Goal: Transaction & Acquisition: Book appointment/travel/reservation

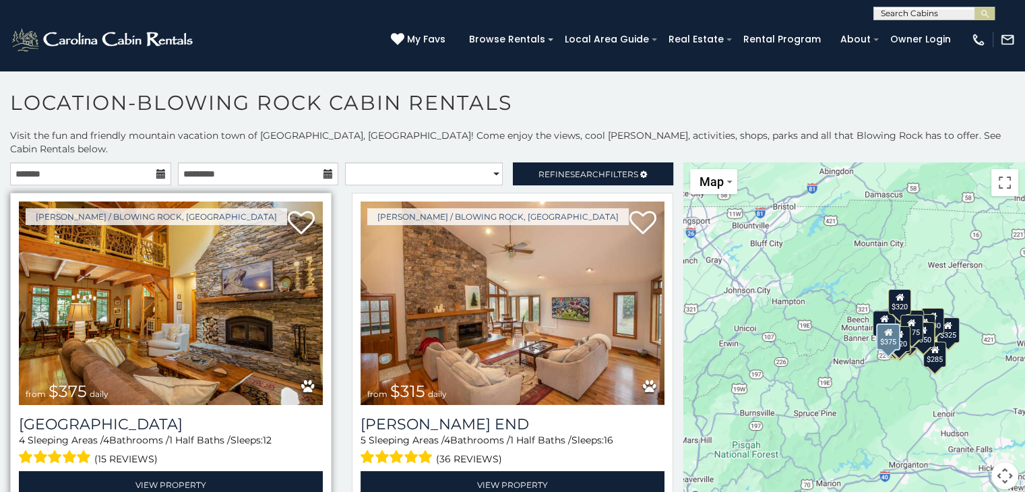
click at [162, 193] on div "[PERSON_NAME] / Blowing Rock, [GEOGRAPHIC_DATA] from $375 daily [GEOGRAPHIC_DAT…" at bounding box center [170, 350] width 321 height 315
click at [162, 338] on img at bounding box center [171, 302] width 304 height 203
click at [89, 247] on img at bounding box center [171, 302] width 304 height 203
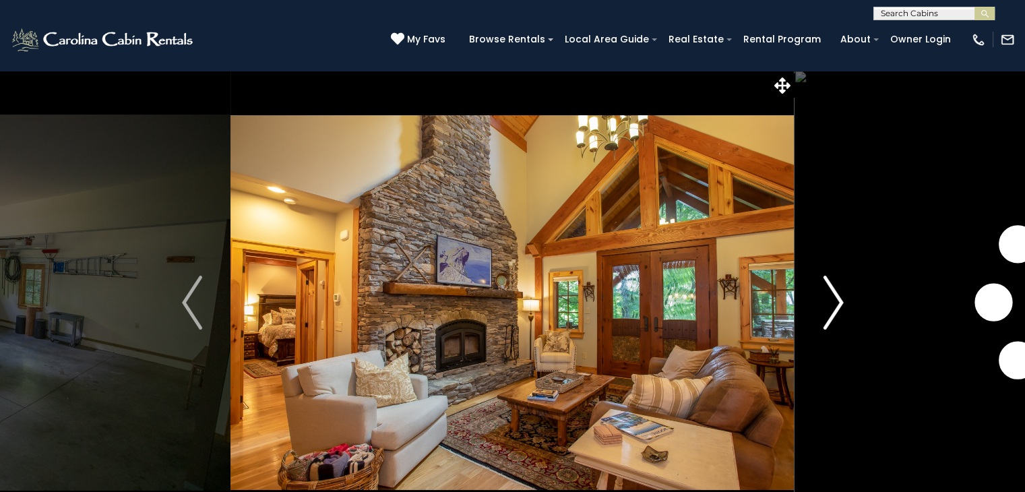
click at [836, 297] on img "Next" at bounding box center [833, 303] width 20 height 54
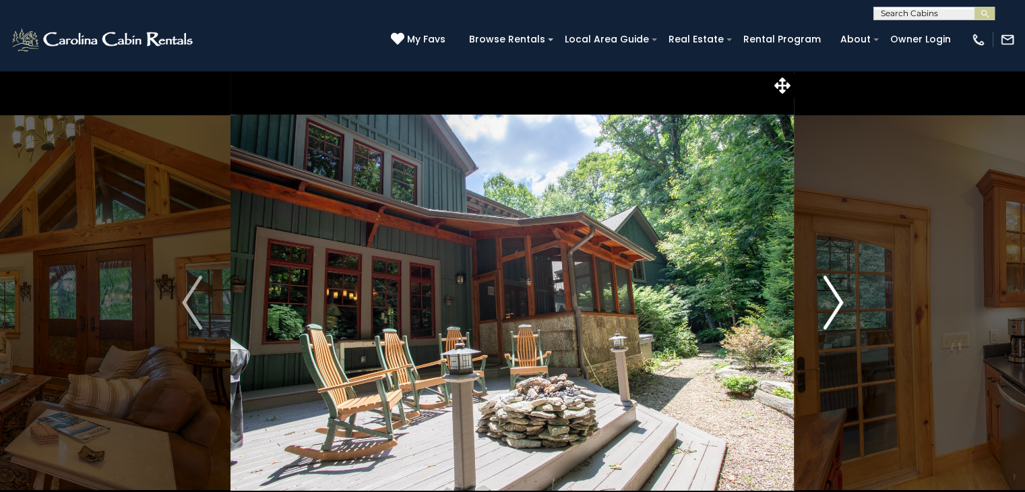
click at [836, 297] on img "Next" at bounding box center [833, 303] width 20 height 54
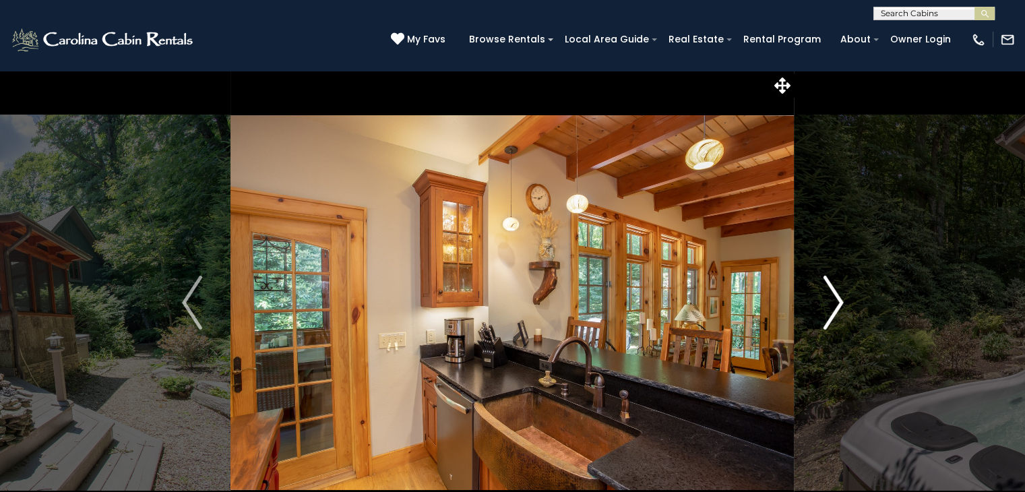
click at [836, 297] on img "Next" at bounding box center [833, 303] width 20 height 54
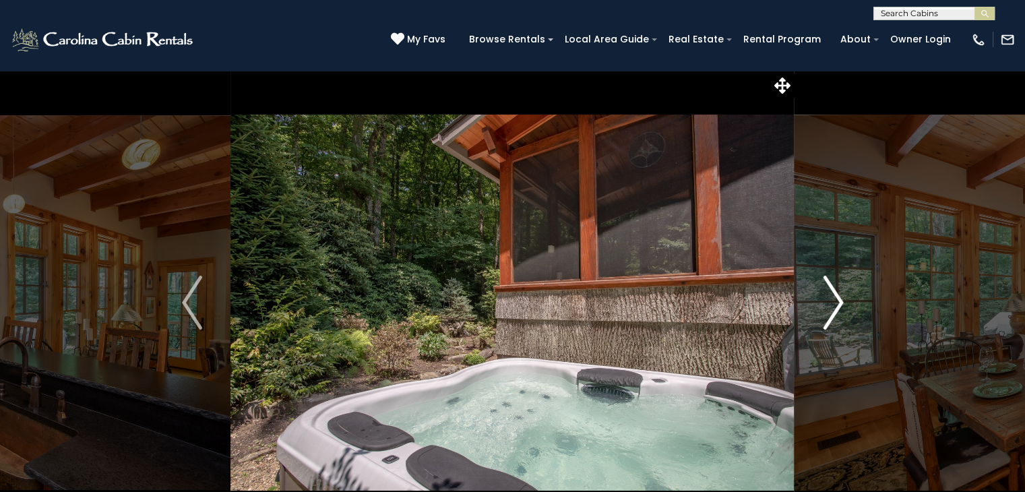
click at [836, 297] on img "Next" at bounding box center [833, 303] width 20 height 54
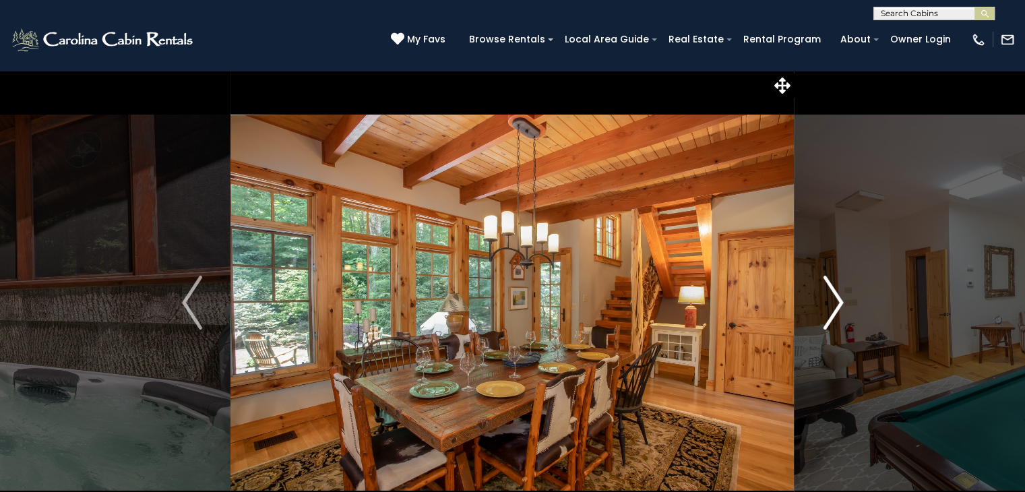
click at [836, 297] on img "Next" at bounding box center [833, 303] width 20 height 54
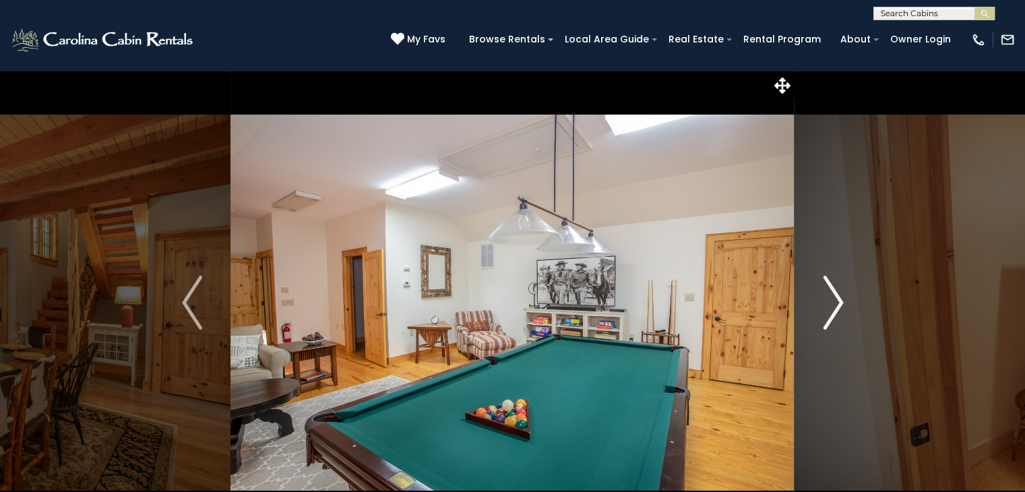
click at [836, 297] on img "Next" at bounding box center [833, 303] width 20 height 54
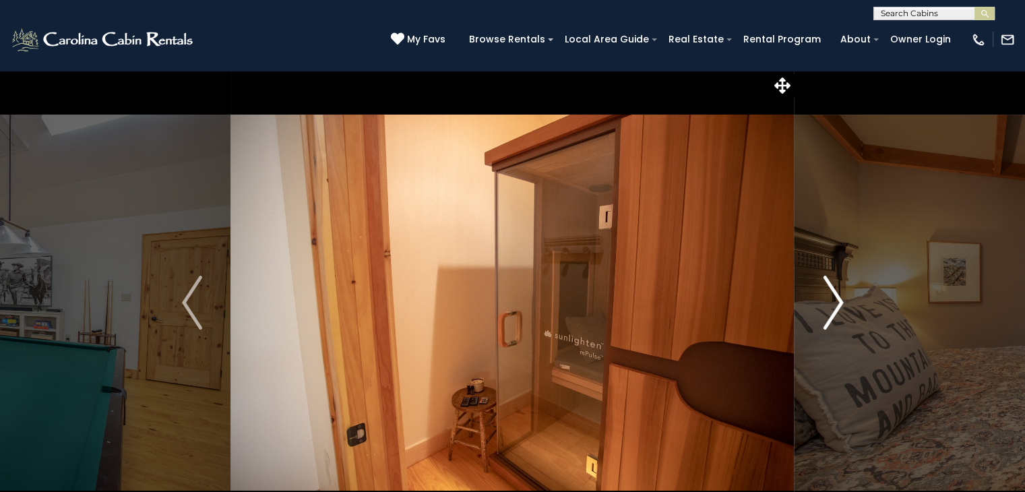
click at [836, 297] on img "Next" at bounding box center [833, 303] width 20 height 54
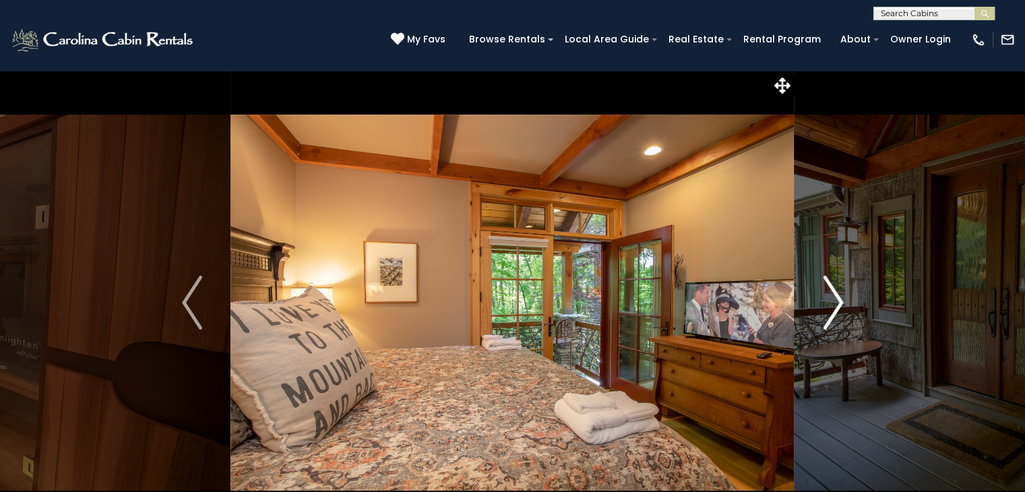
click at [836, 297] on img "Next" at bounding box center [833, 303] width 20 height 54
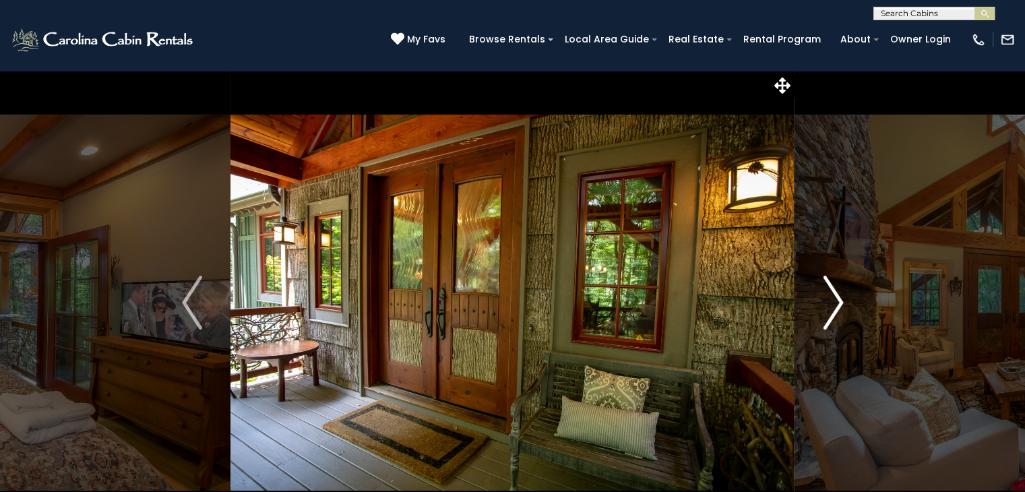
click at [834, 305] on img "Next" at bounding box center [833, 303] width 20 height 54
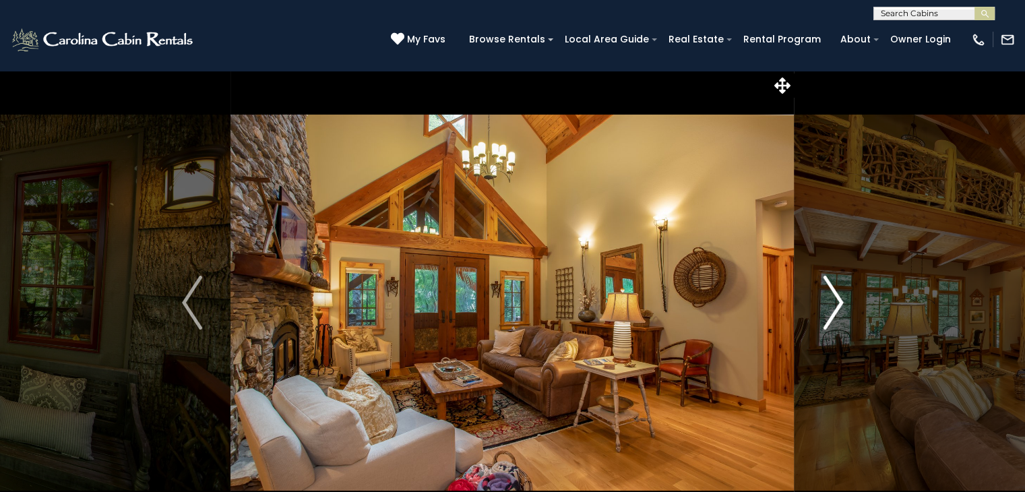
click at [834, 305] on img "Next" at bounding box center [833, 303] width 20 height 54
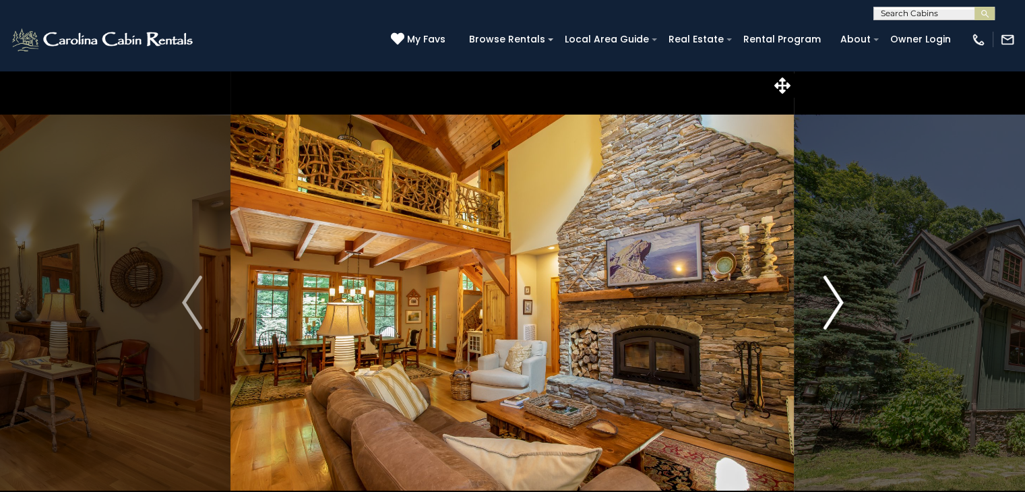
click at [834, 305] on img "Next" at bounding box center [833, 303] width 20 height 54
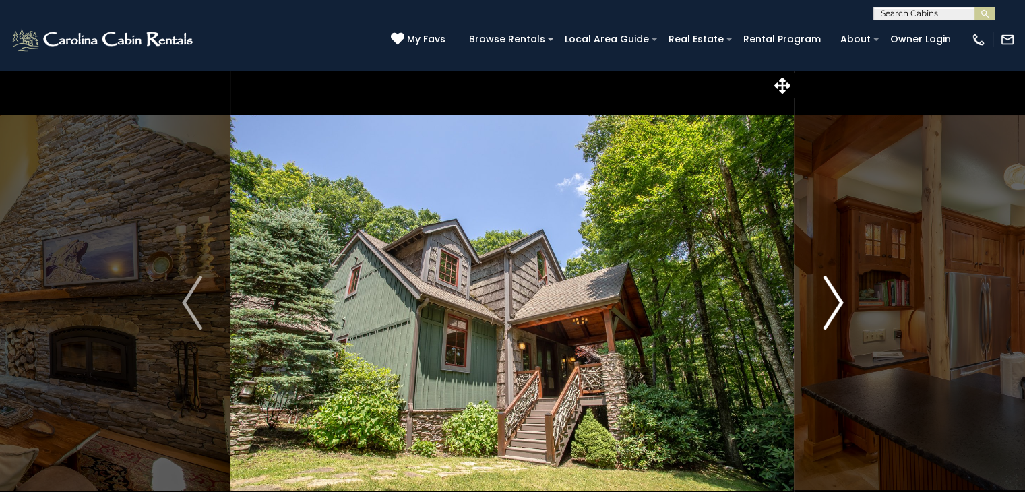
click at [834, 305] on img "Next" at bounding box center [833, 303] width 20 height 54
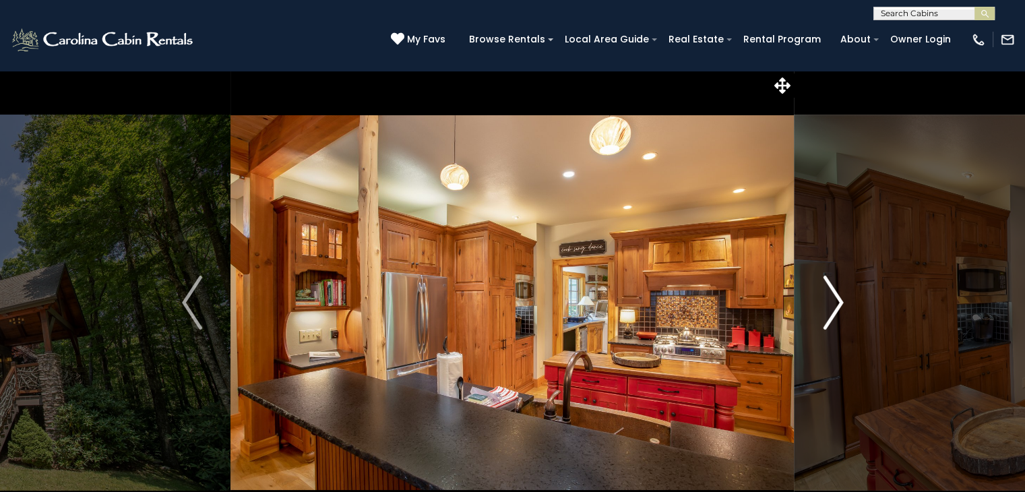
click at [834, 305] on img "Next" at bounding box center [833, 303] width 20 height 54
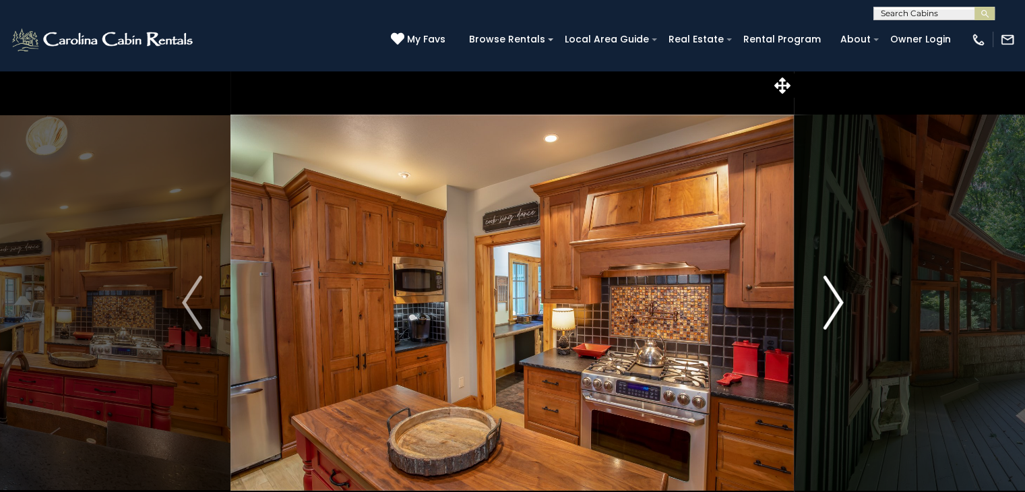
click at [834, 305] on img "Next" at bounding box center [833, 303] width 20 height 54
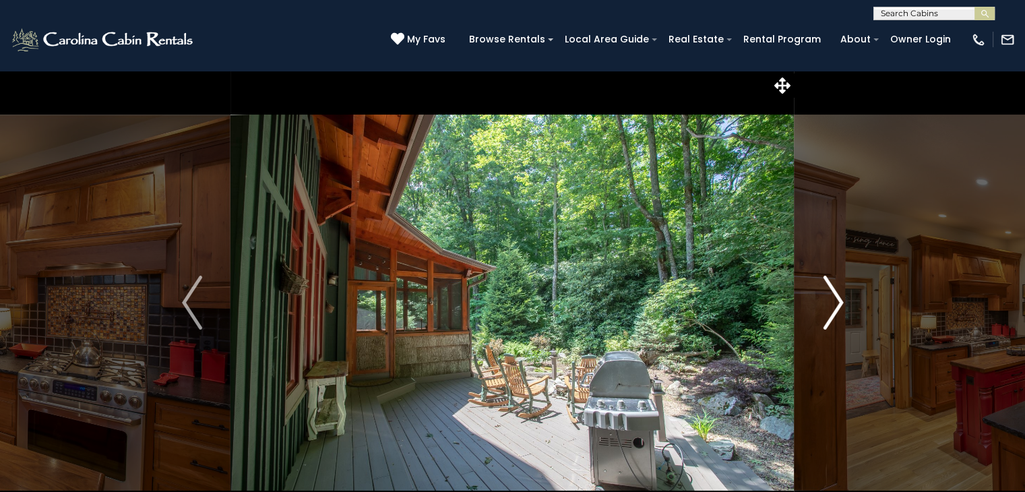
click at [834, 305] on img "Next" at bounding box center [833, 303] width 20 height 54
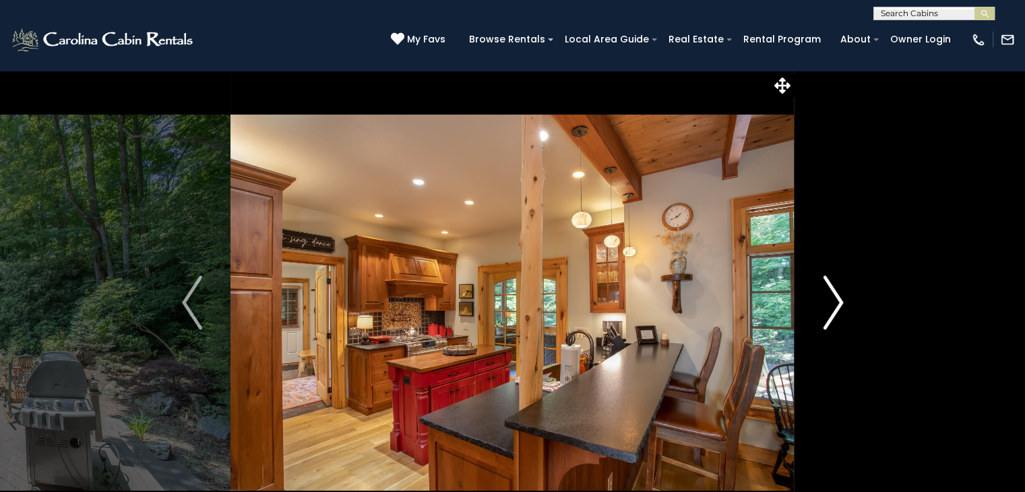
click at [834, 305] on img "Next" at bounding box center [833, 303] width 20 height 54
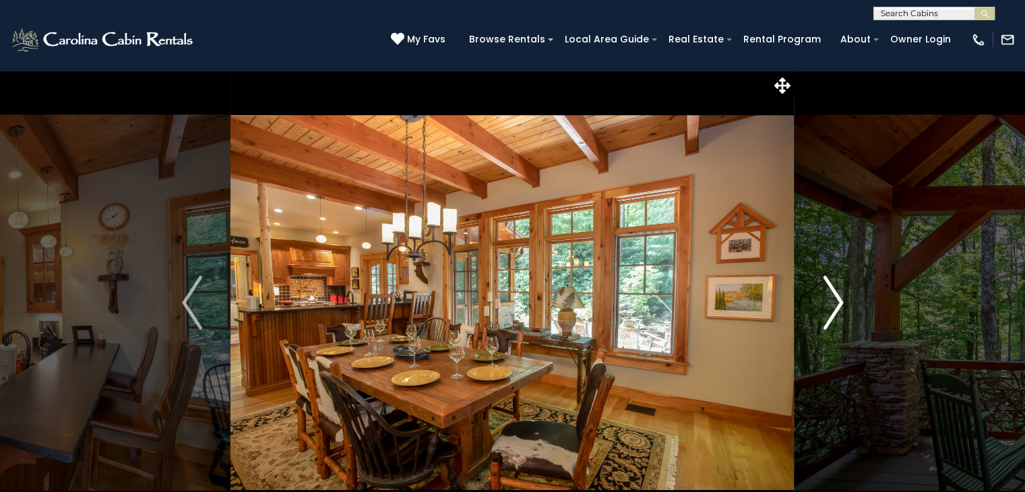
click at [834, 305] on img "Next" at bounding box center [833, 303] width 20 height 54
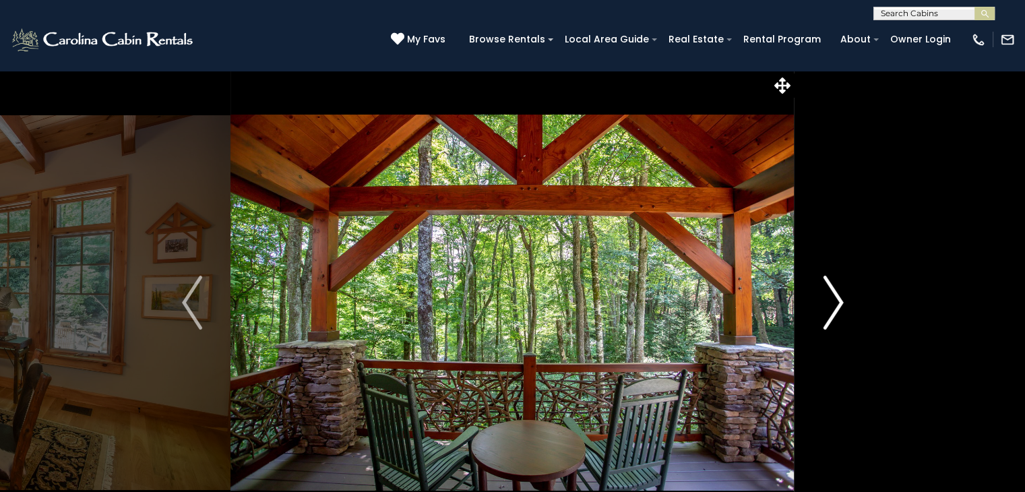
click at [834, 305] on img "Next" at bounding box center [833, 303] width 20 height 54
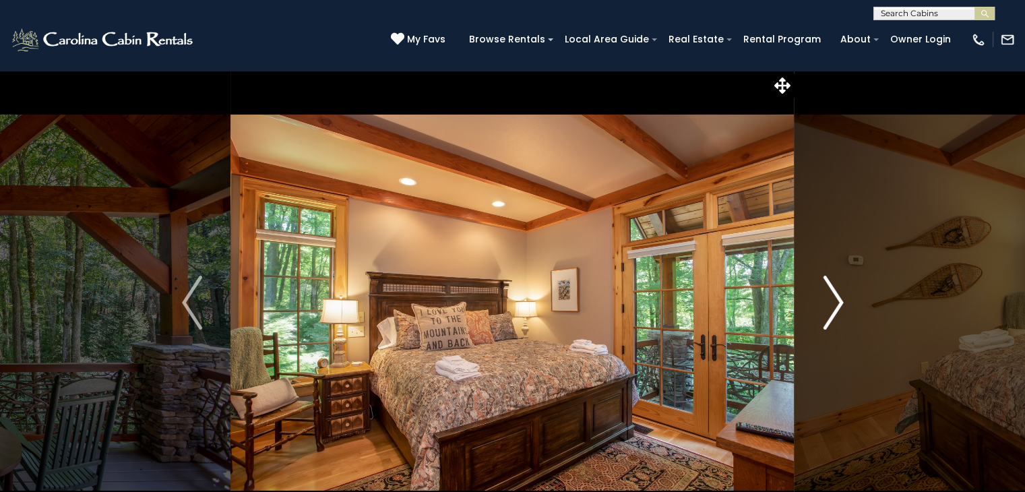
click at [834, 305] on img "Next" at bounding box center [833, 303] width 20 height 54
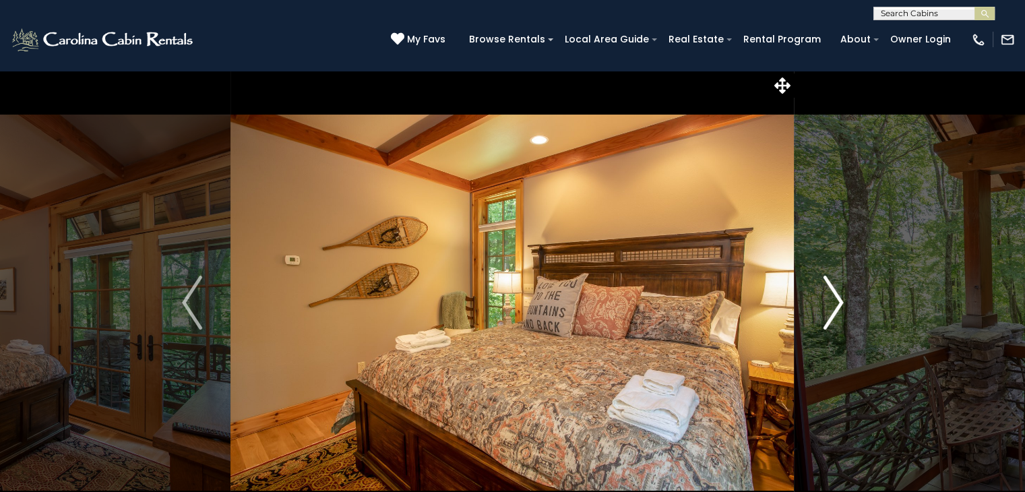
click at [834, 305] on img "Next" at bounding box center [833, 303] width 20 height 54
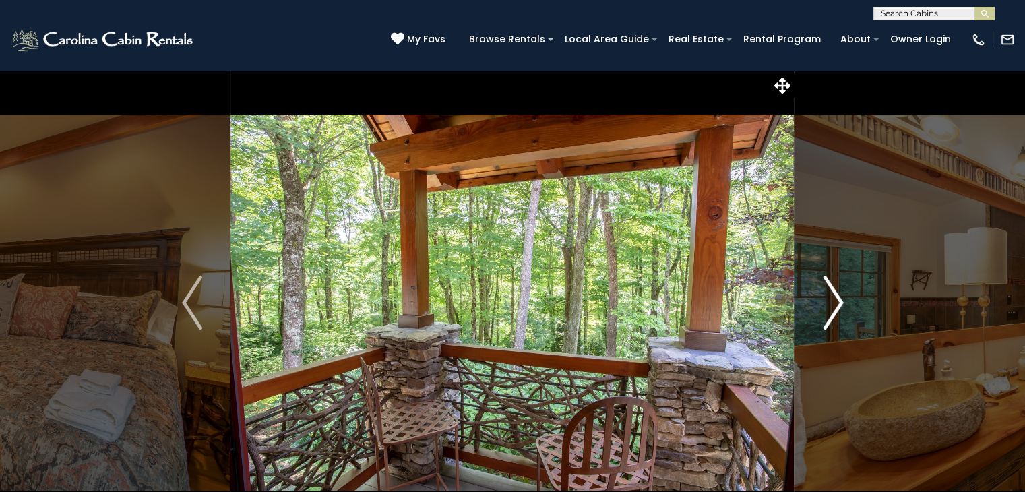
click at [834, 305] on img "Next" at bounding box center [833, 303] width 20 height 54
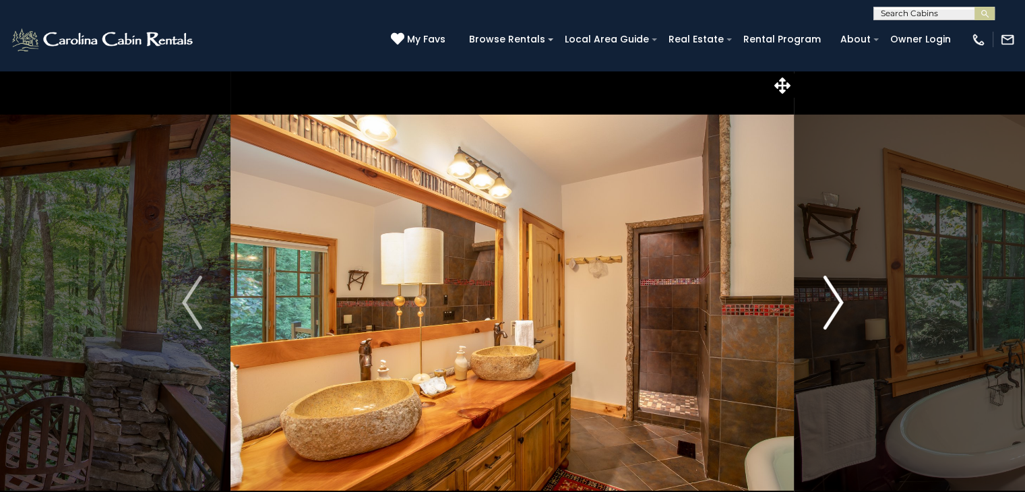
click at [834, 305] on img "Next" at bounding box center [833, 303] width 20 height 54
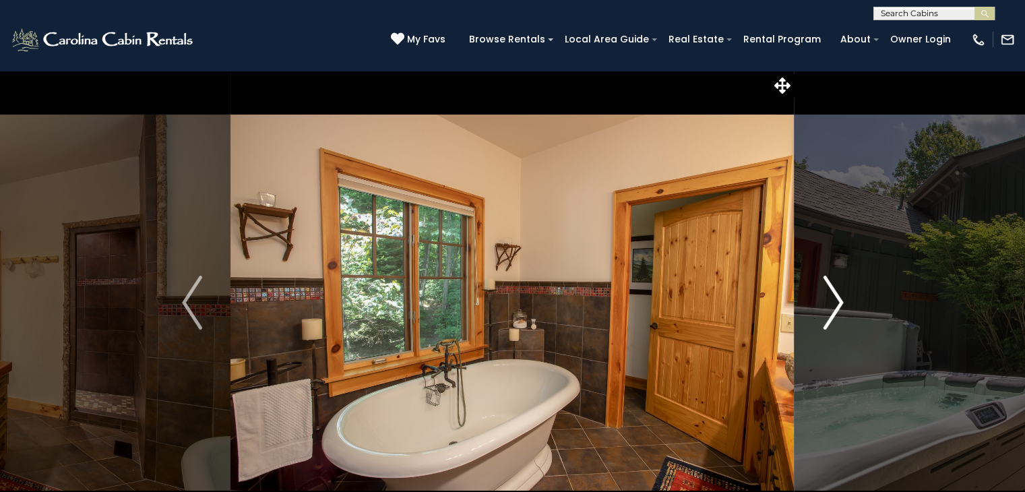
click at [834, 305] on img "Next" at bounding box center [833, 303] width 20 height 54
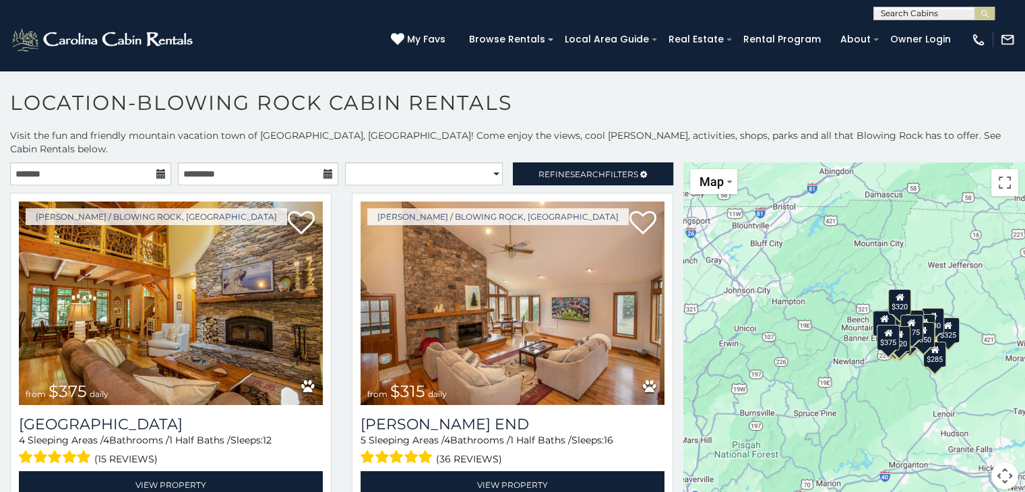
click at [156, 169] on icon at bounding box center [160, 173] width 9 height 9
click at [157, 169] on icon at bounding box center [160, 173] width 9 height 9
click at [37, 162] on input "text" at bounding box center [90, 173] width 161 height 23
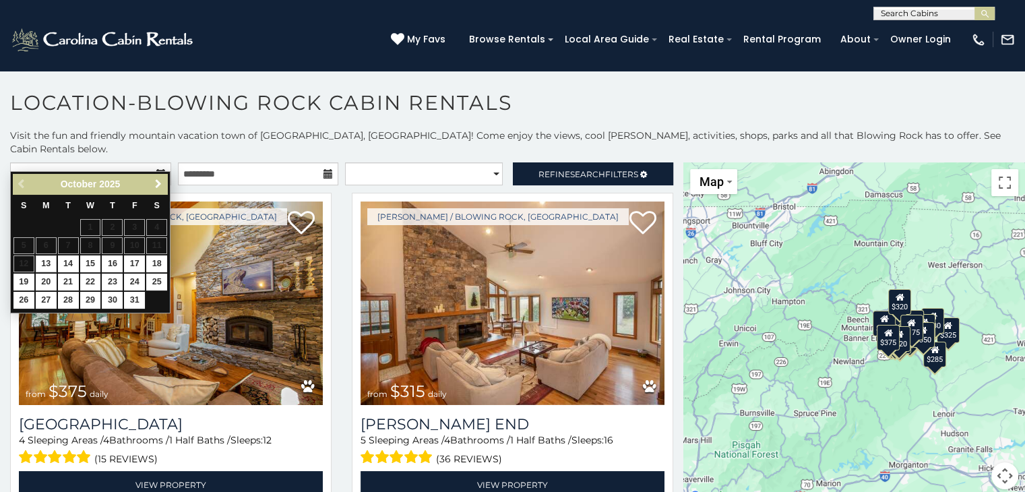
click at [156, 182] on span "Next" at bounding box center [158, 184] width 11 height 11
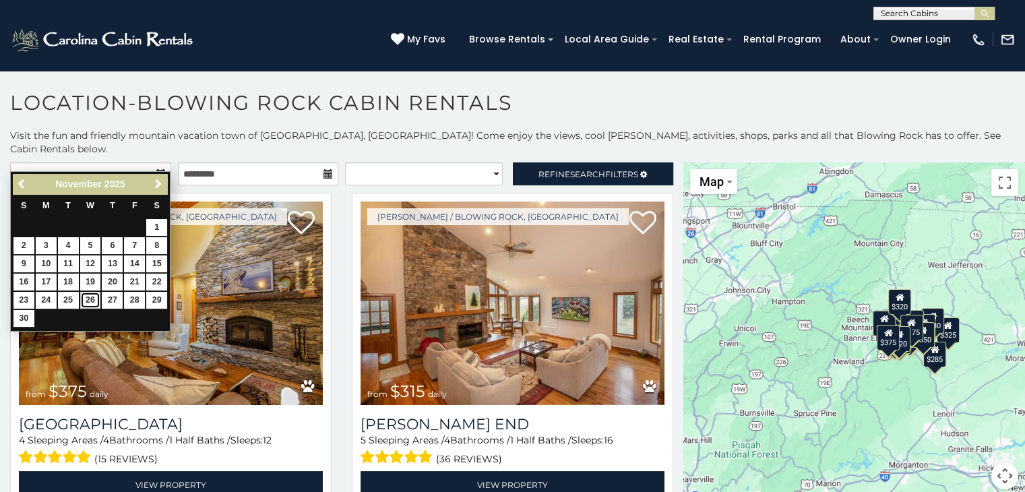
click at [90, 292] on link "26" at bounding box center [90, 300] width 21 height 17
type input "**********"
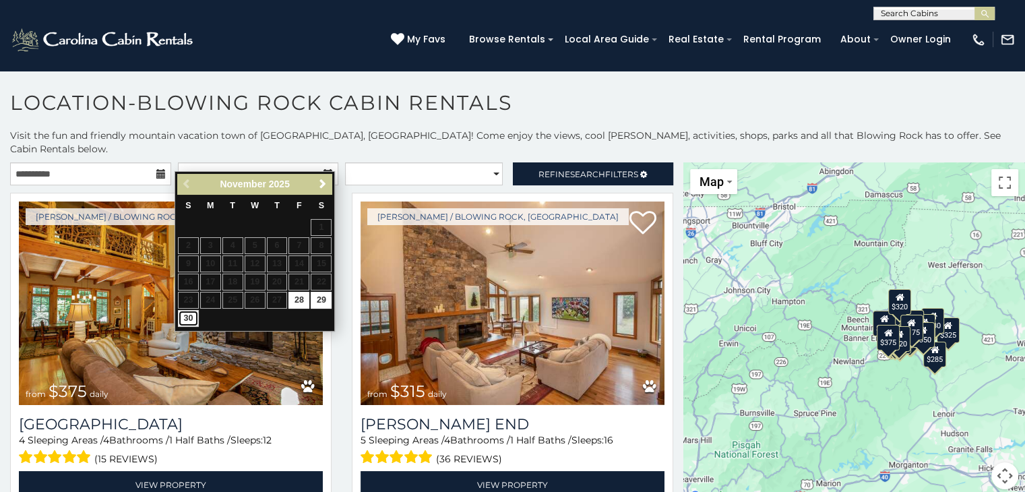
click at [185, 317] on link "30" at bounding box center [188, 318] width 21 height 17
type input "**********"
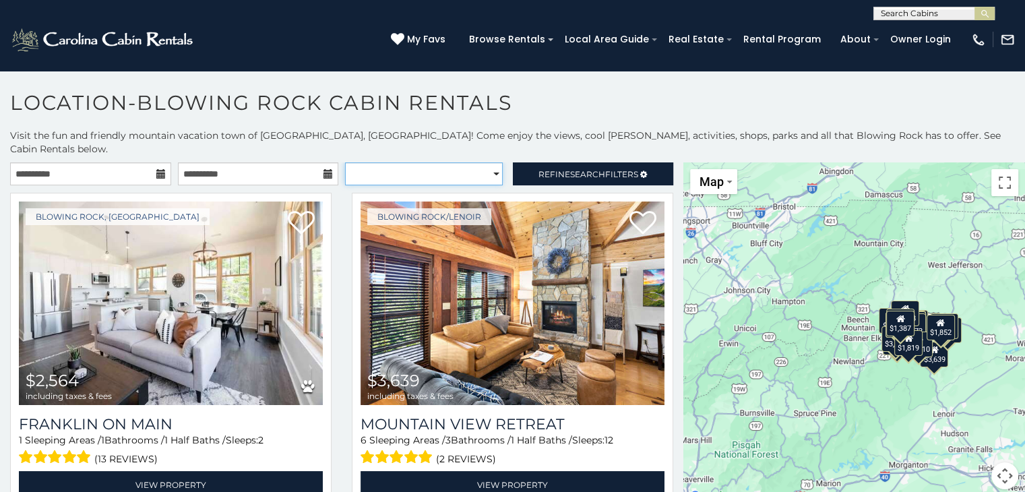
click at [464, 162] on select "**********" at bounding box center [424, 173] width 158 height 23
select select "**********"
click at [345, 162] on select "**********" at bounding box center [424, 173] width 158 height 23
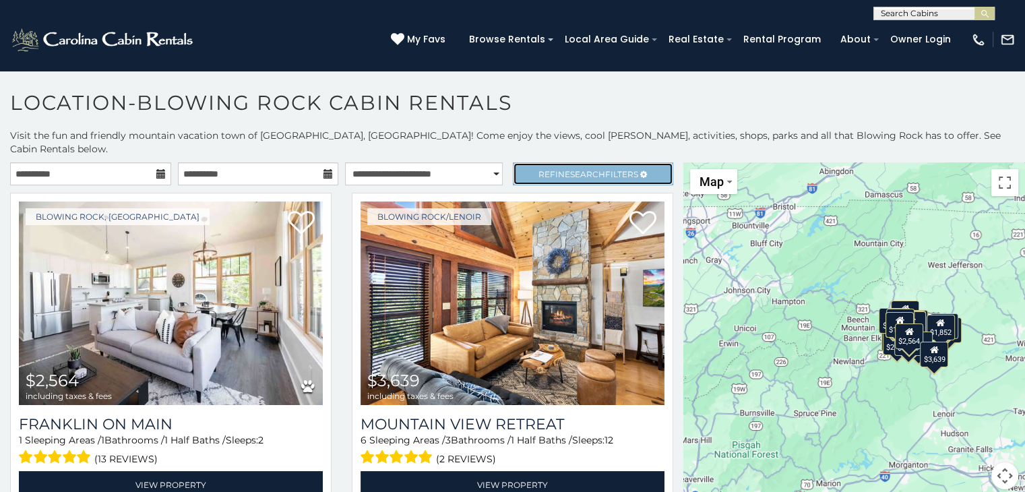
click at [546, 169] on span "Refine Search Filters" at bounding box center [588, 174] width 100 height 10
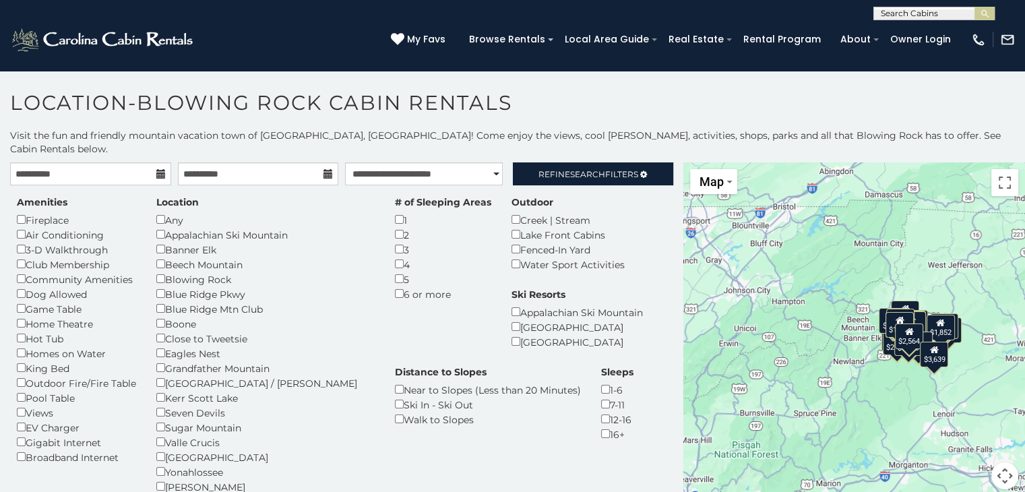
click at [26, 212] on div "Fireplace" at bounding box center [76, 219] width 119 height 15
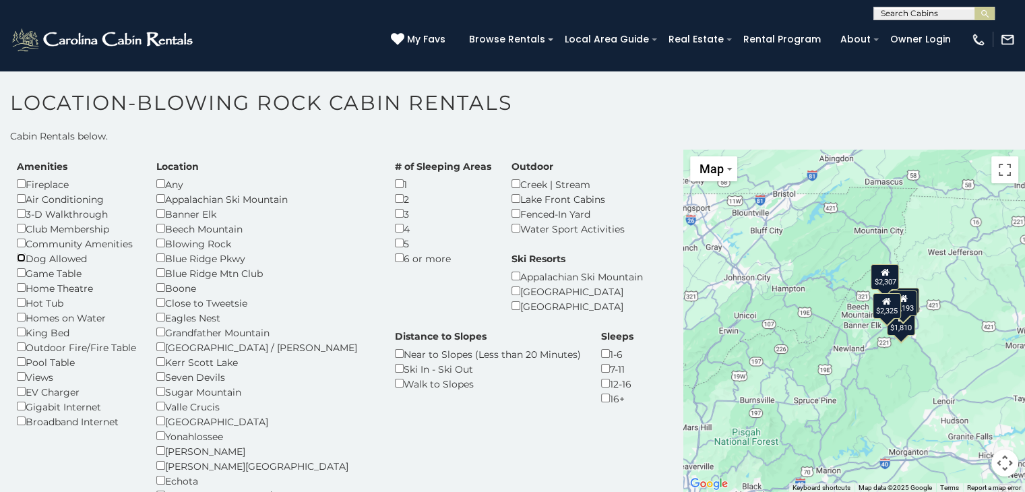
scroll to position [22, 0]
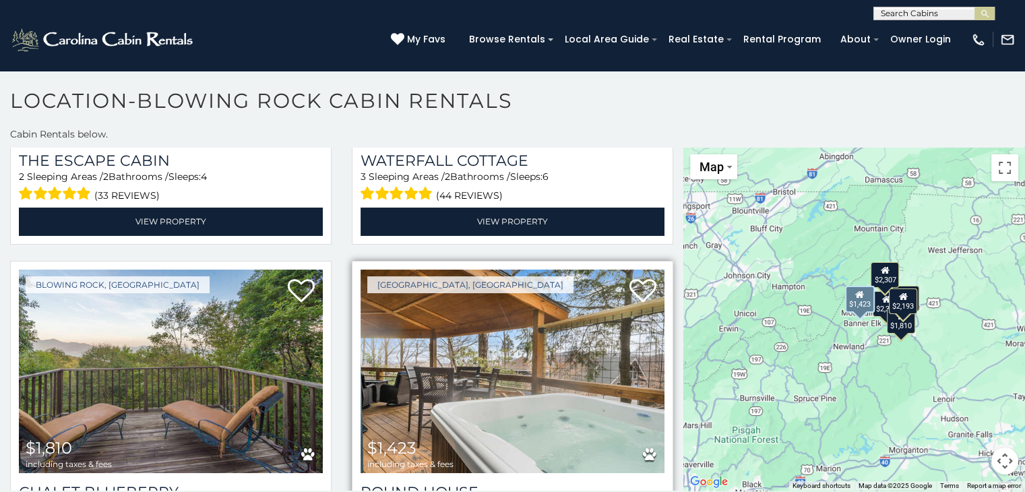
scroll to position [965, 0]
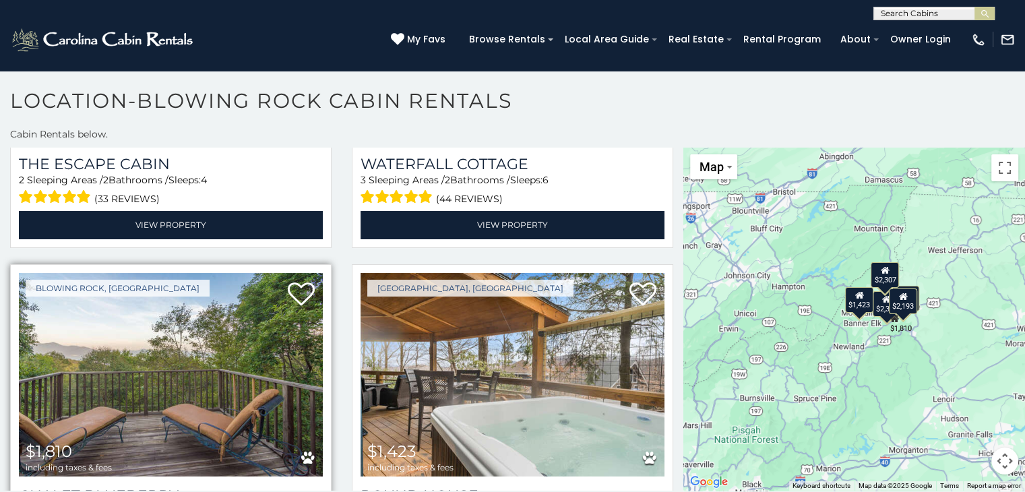
click at [129, 381] on img at bounding box center [171, 374] width 304 height 203
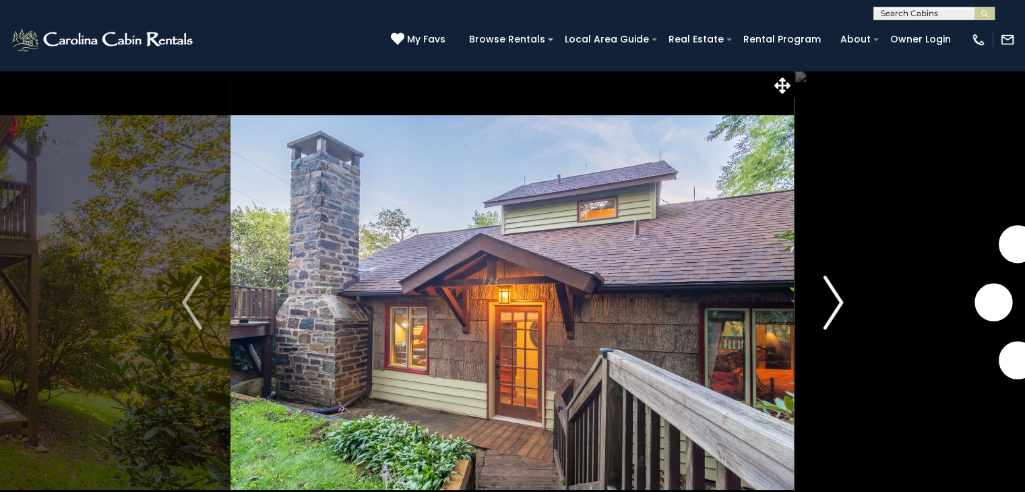
click at [830, 300] on img "Next" at bounding box center [833, 303] width 20 height 54
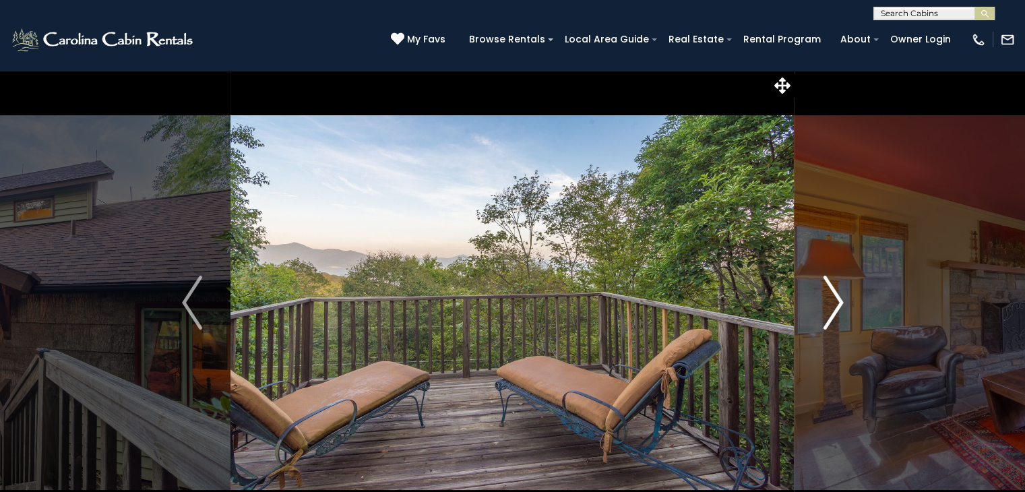
click at [830, 300] on img "Next" at bounding box center [833, 303] width 20 height 54
